Goal: Task Accomplishment & Management: Manage account settings

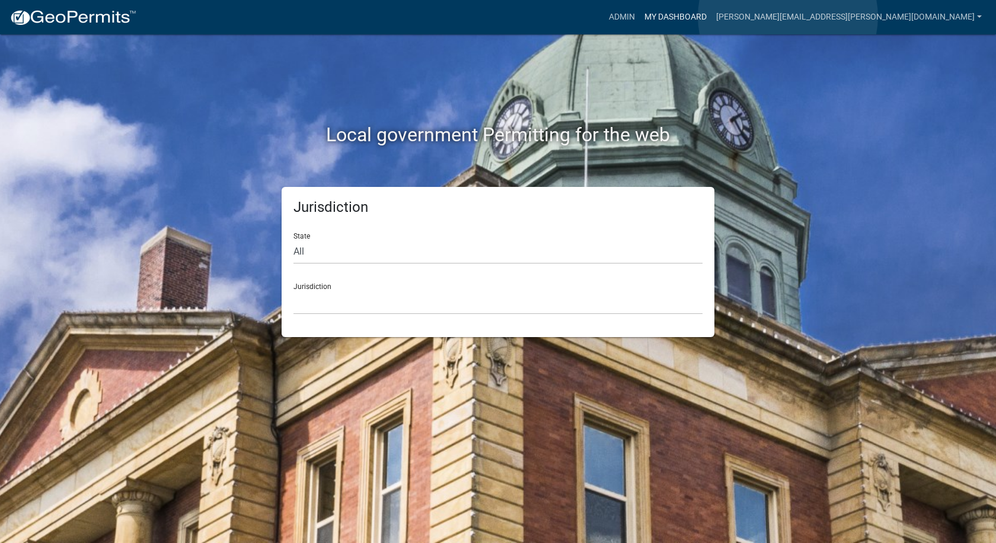
click at [712, 17] on link "My Dashboard" at bounding box center [676, 17] width 72 height 23
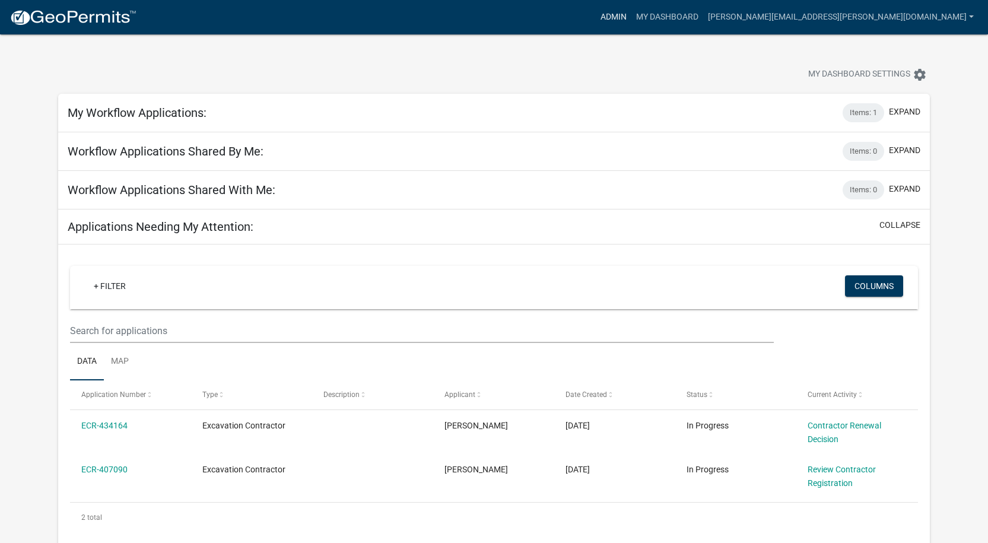
click at [631, 15] on link "Admin" at bounding box center [614, 17] width 36 height 23
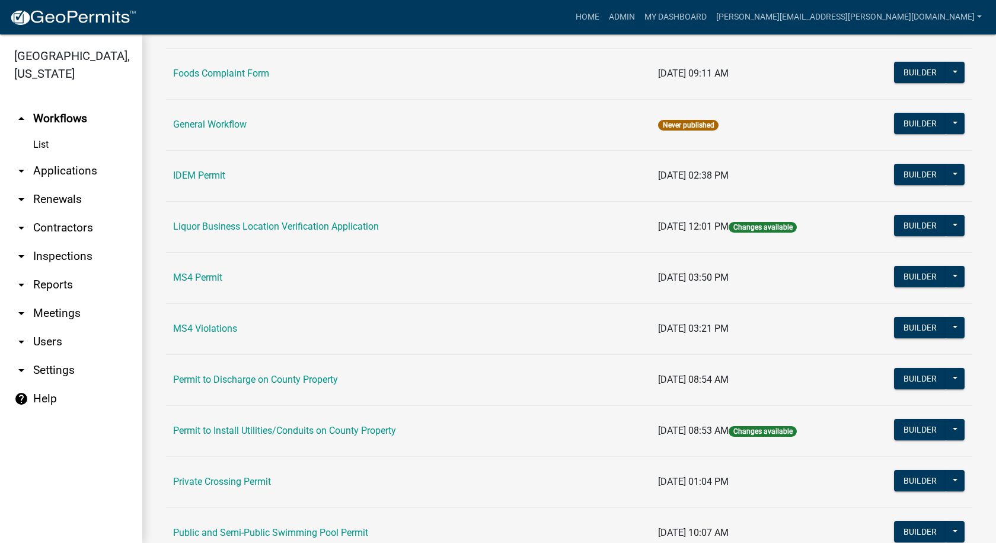
scroll to position [1022, 0]
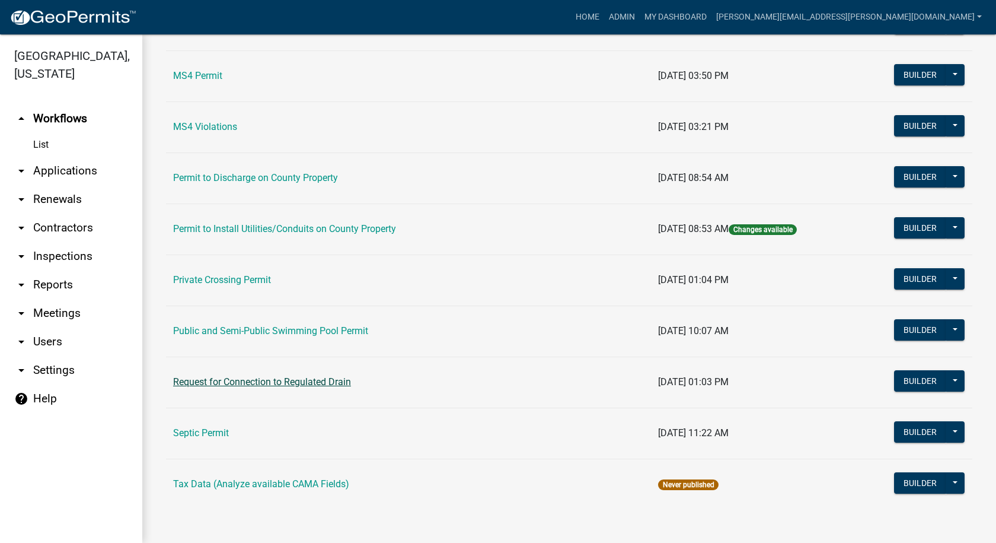
click at [209, 379] on link "Request for Connection to Regulated Drain" at bounding box center [262, 381] width 178 height 11
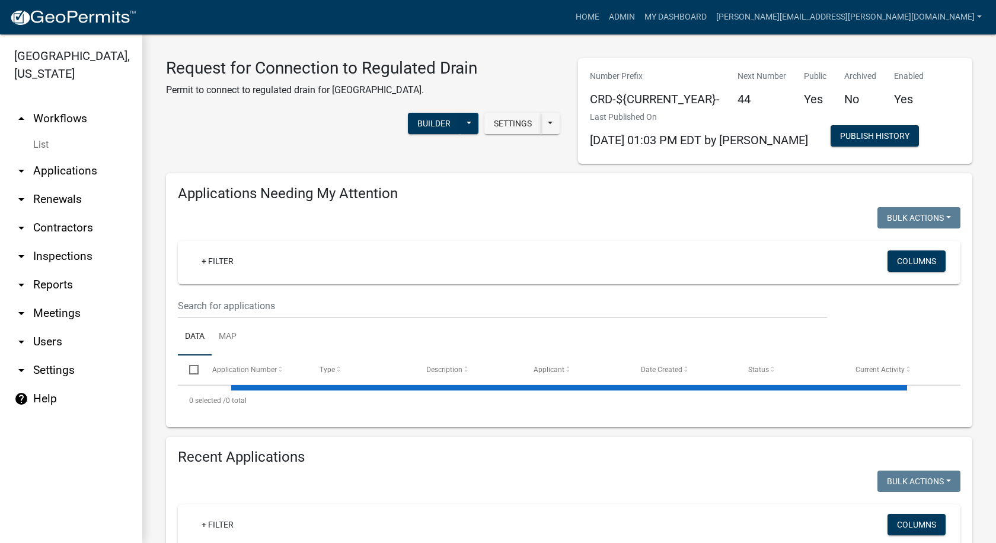
select select "1: 25"
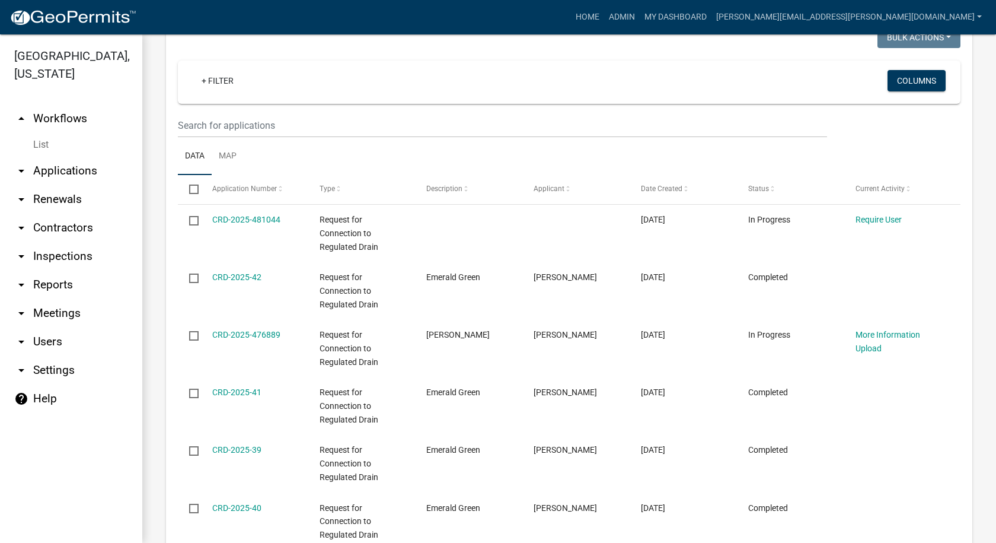
scroll to position [475, 0]
click at [769, 187] on span at bounding box center [772, 188] width 7 height 8
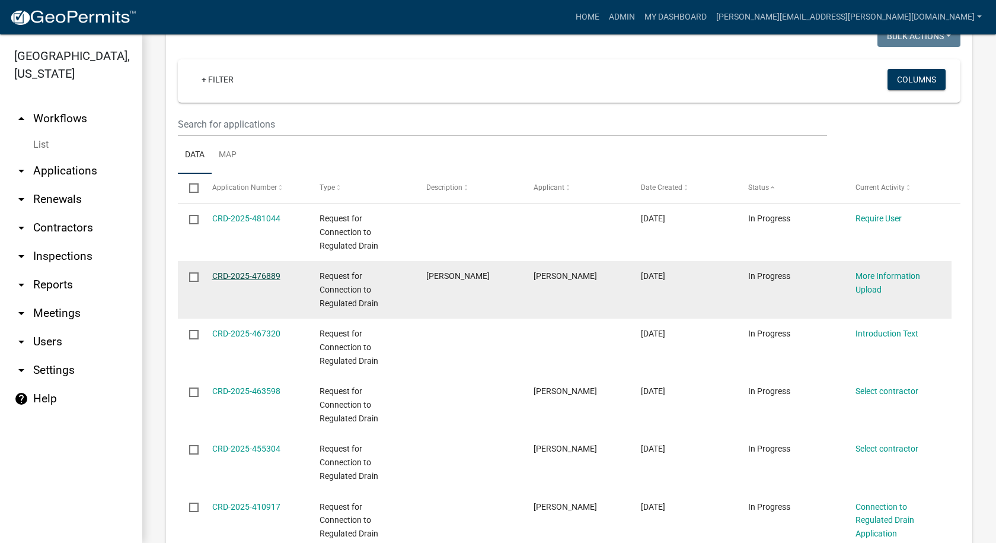
click at [266, 275] on link "CRD-2025-476889" at bounding box center [246, 275] width 68 height 9
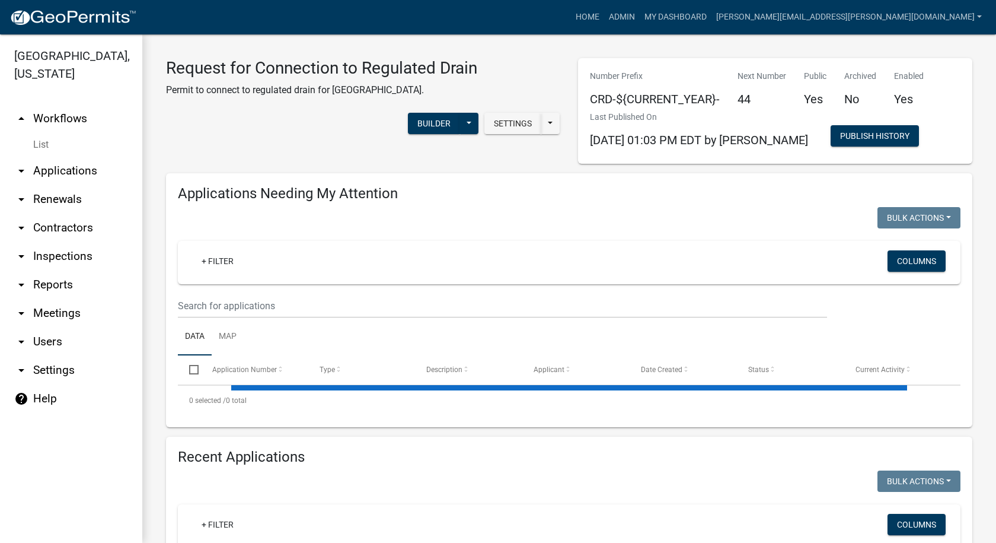
select select "1: 25"
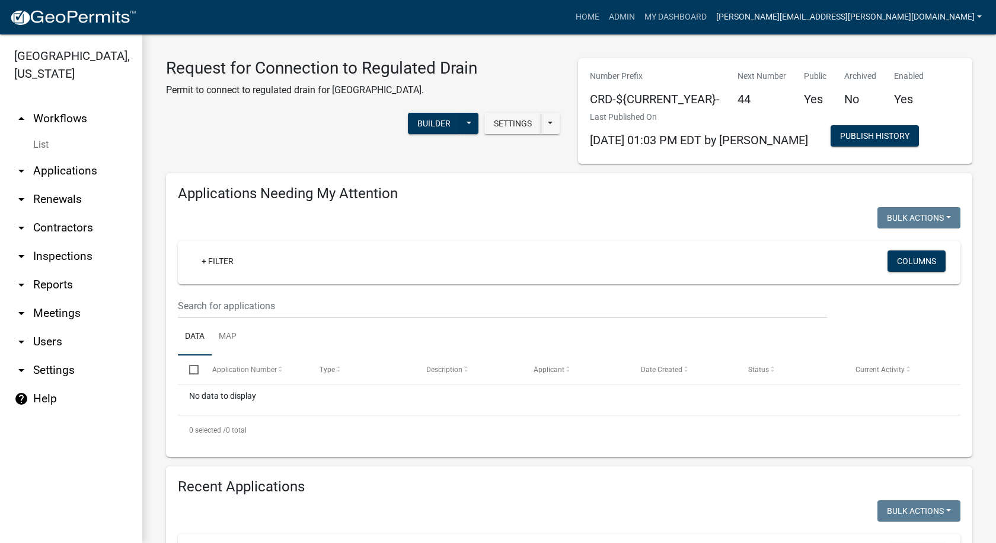
click at [977, 15] on link "[PERSON_NAME][EMAIL_ADDRESS][PERSON_NAME][DOMAIN_NAME]" at bounding box center [849, 17] width 275 height 23
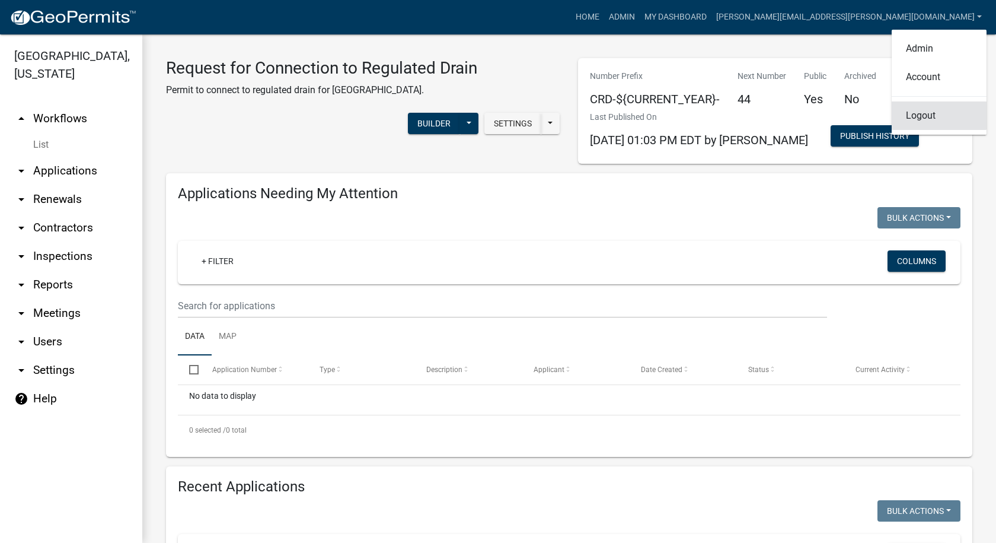
click at [918, 112] on link "Logout" at bounding box center [939, 115] width 95 height 28
